Goal: Task Accomplishment & Management: Complete application form

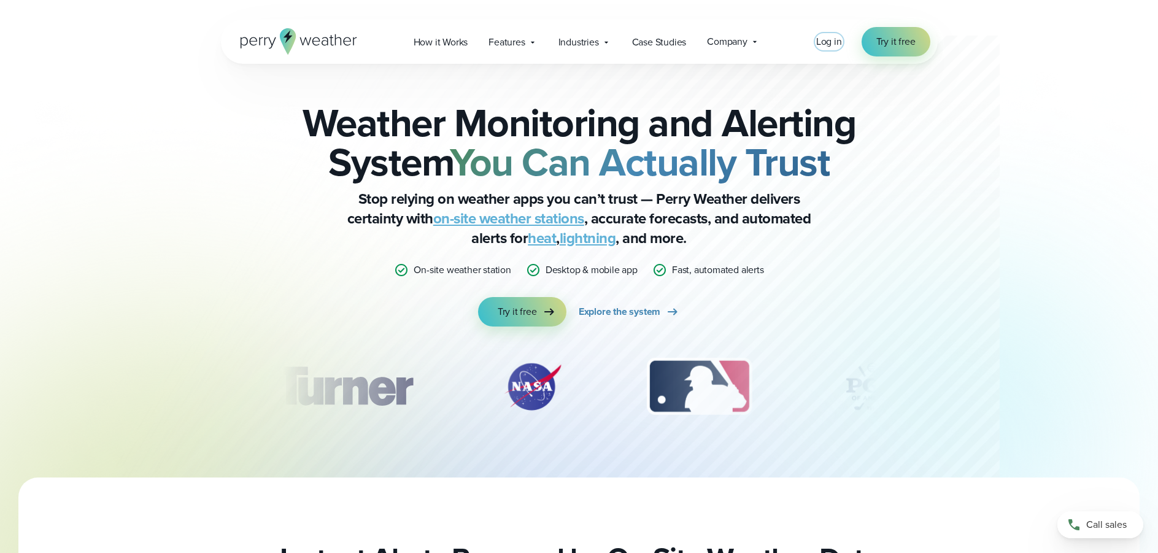
click at [818, 43] on span "Log in" at bounding box center [829, 41] width 26 height 14
click at [897, 37] on span "Try it free" at bounding box center [896, 41] width 39 height 15
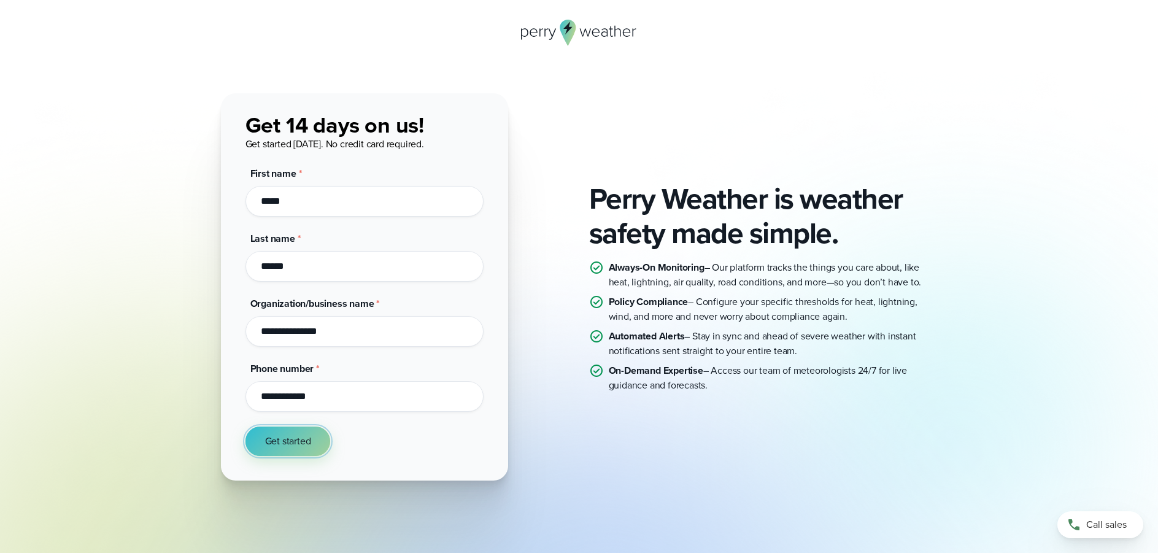
click at [296, 446] on span "Get started" at bounding box center [288, 441] width 46 height 15
